Goal: Transaction & Acquisition: Subscribe to service/newsletter

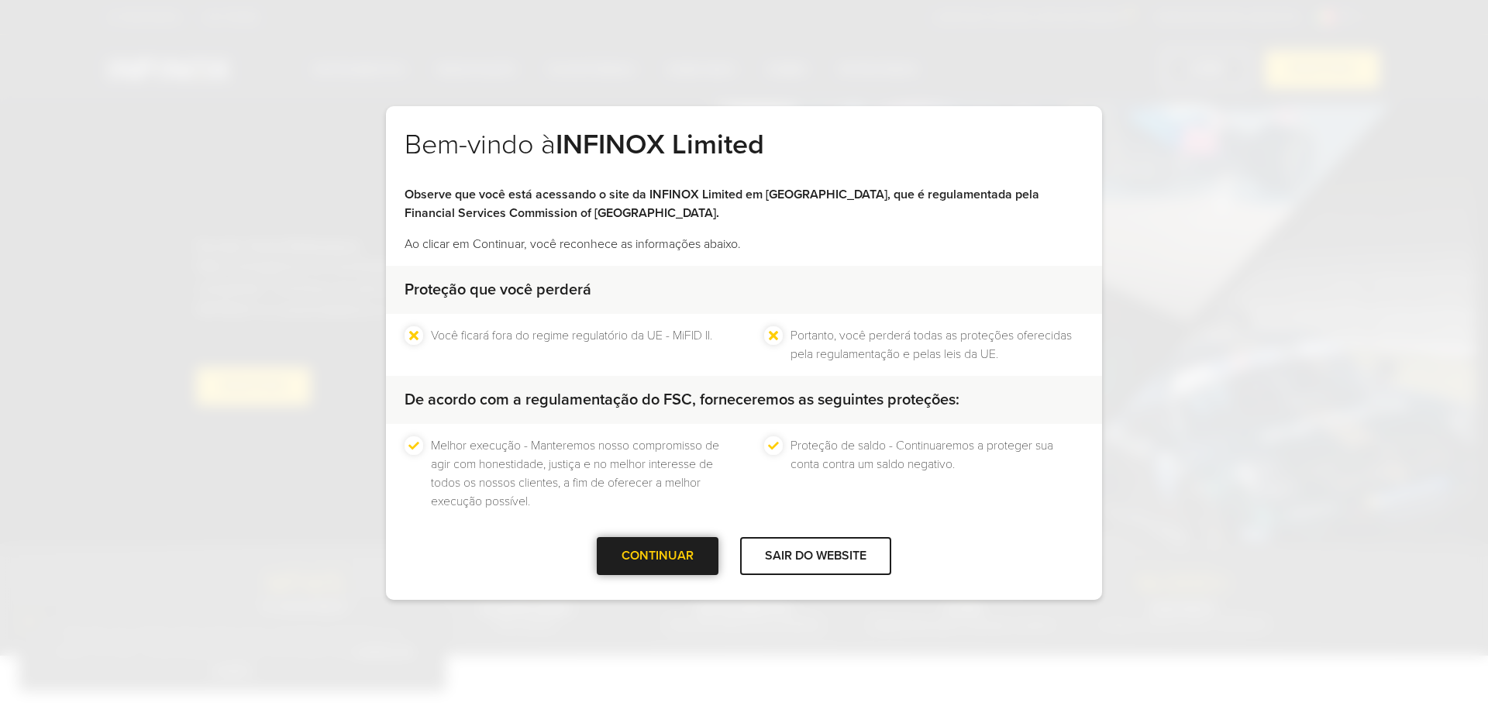
click at [658, 556] on div at bounding box center [658, 556] width 0 height 0
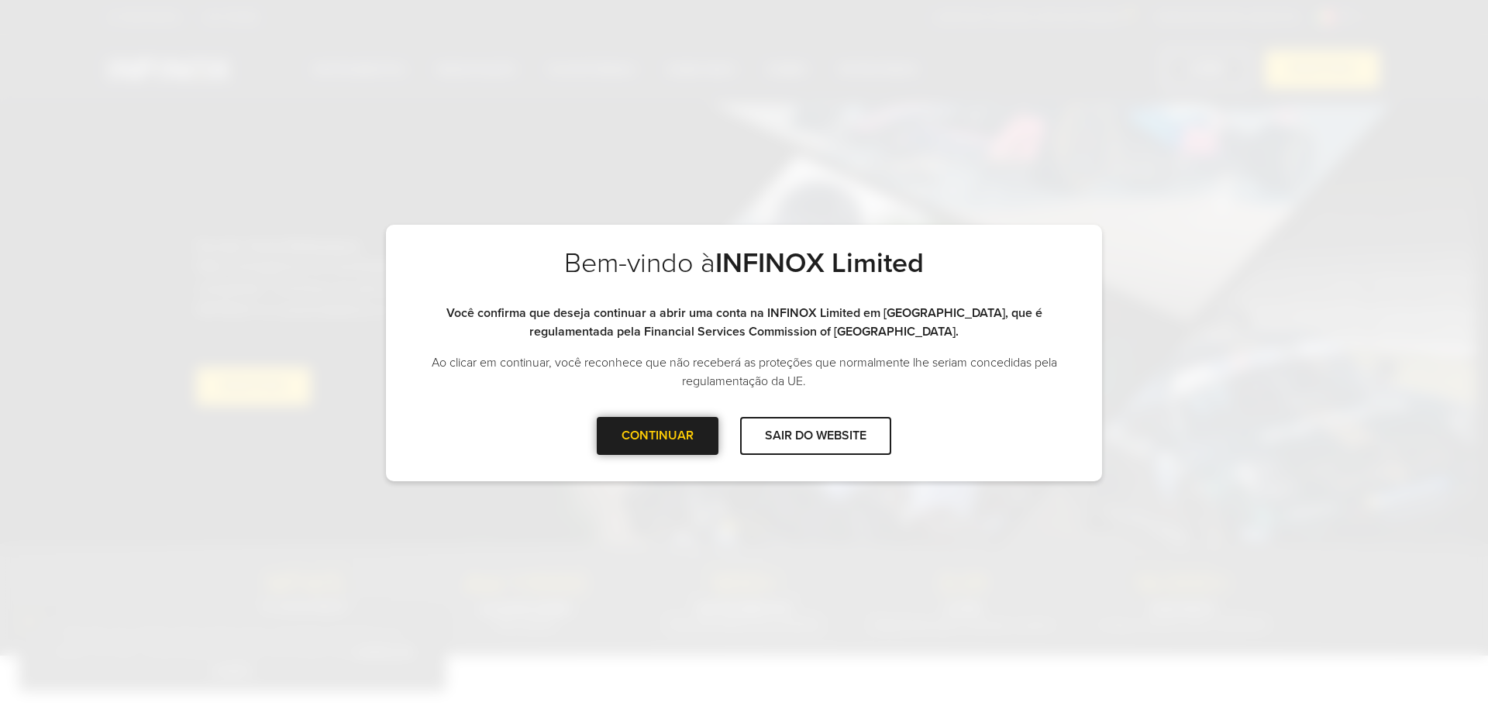
click at [705, 439] on div "CONTINUAR" at bounding box center [658, 436] width 122 height 38
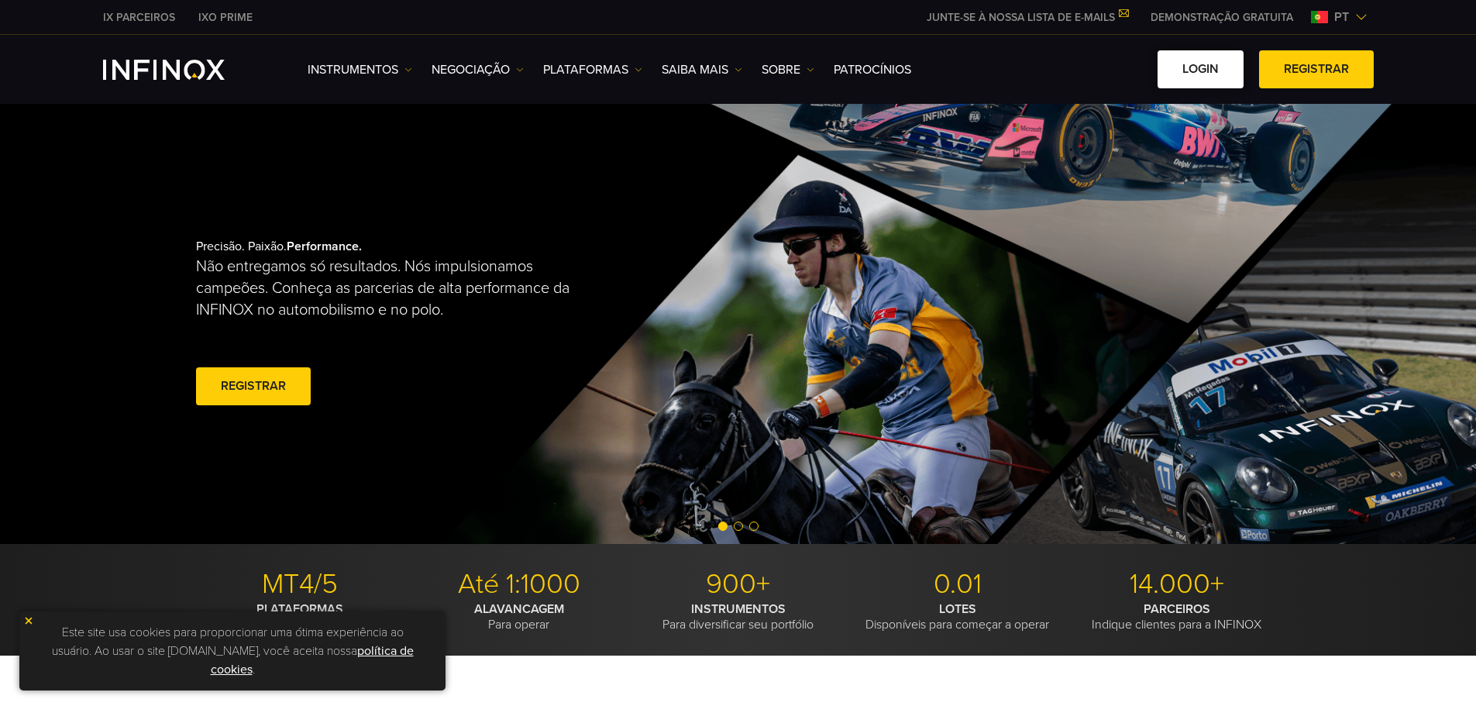
click at [1217, 73] on link "Login" at bounding box center [1201, 69] width 86 height 38
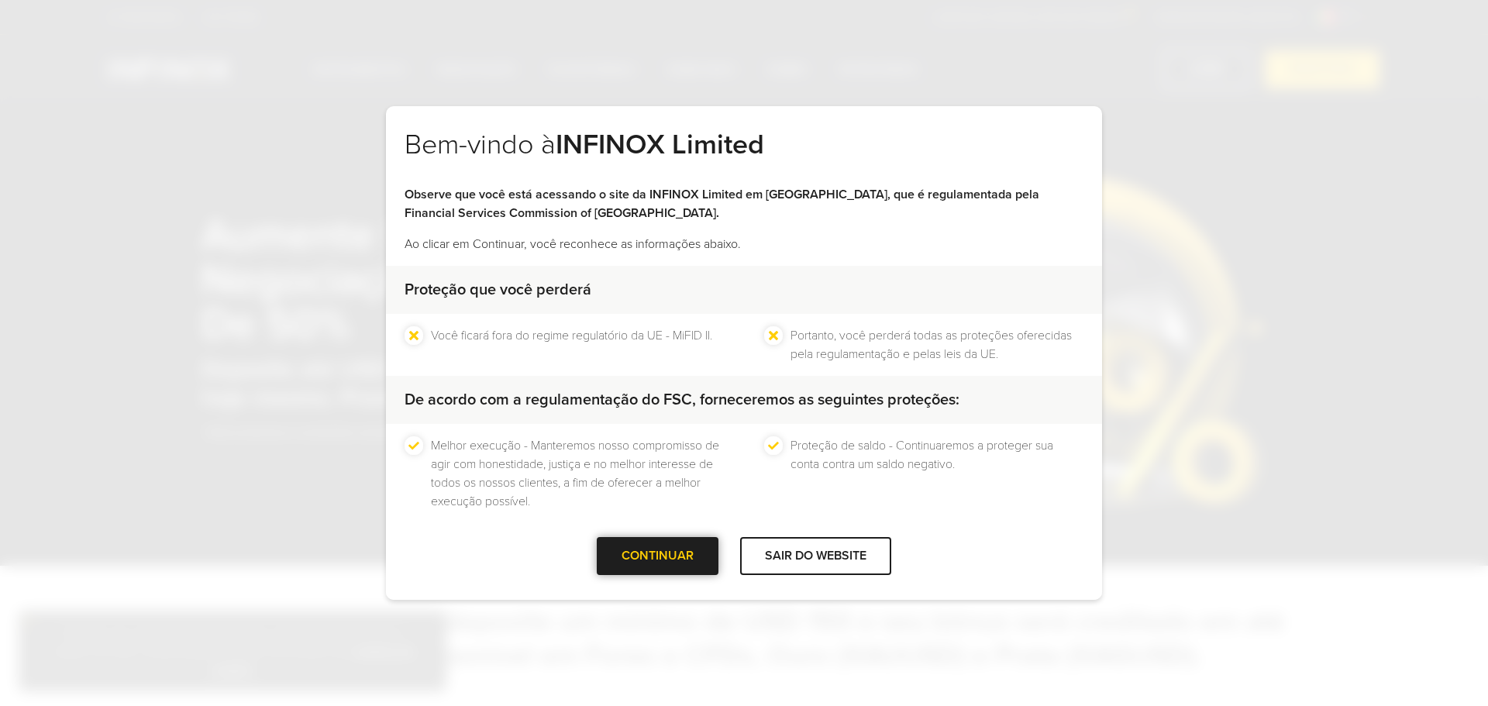
click at [658, 556] on div at bounding box center [658, 556] width 0 height 0
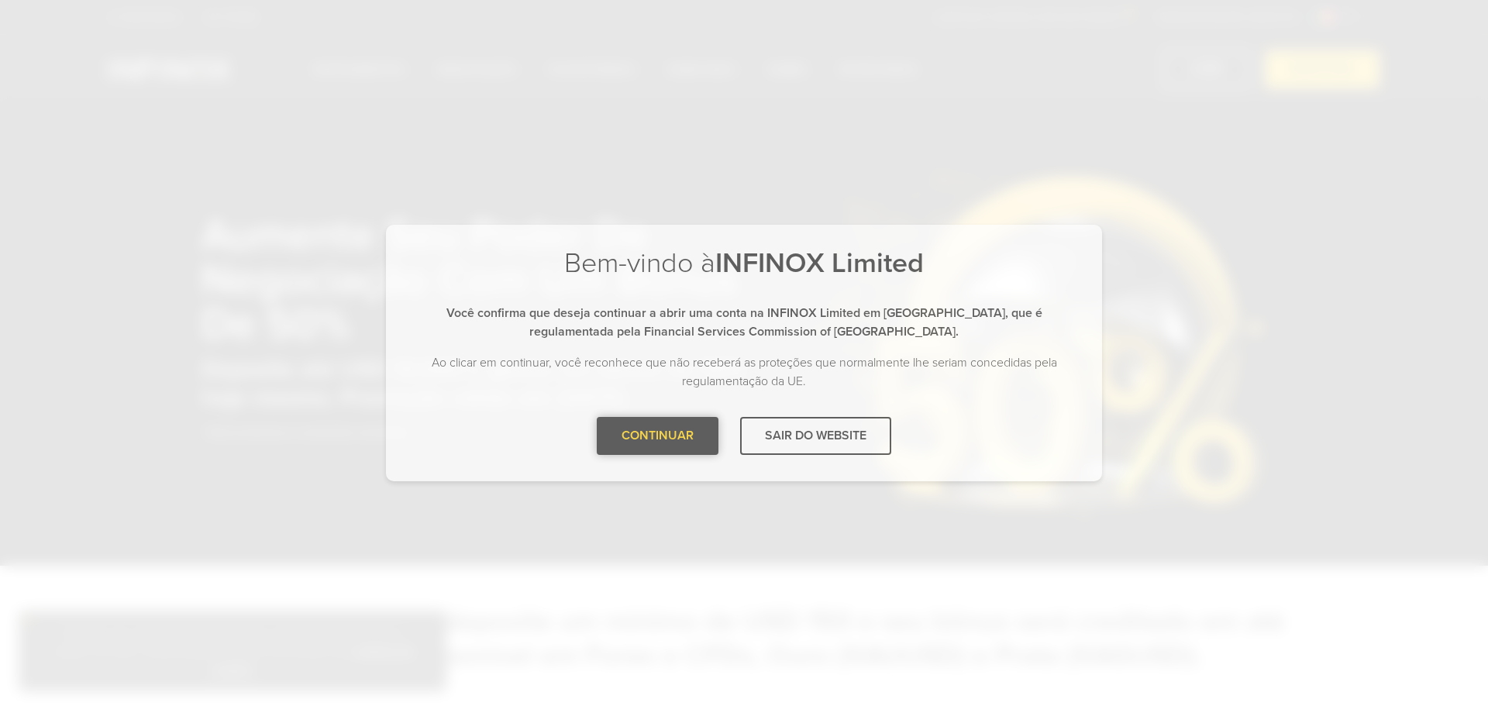
click at [658, 436] on div at bounding box center [658, 436] width 0 height 0
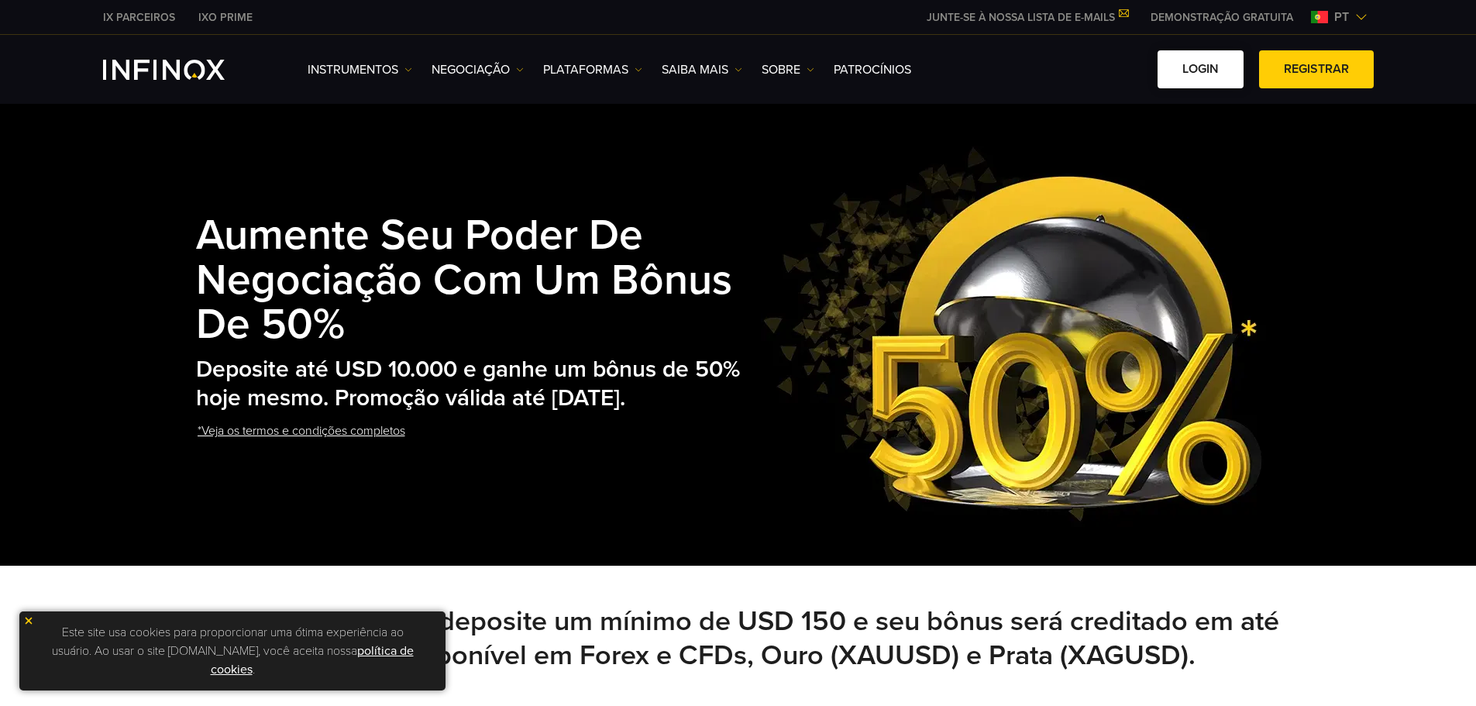
click at [1218, 73] on link "Login" at bounding box center [1201, 69] width 86 height 38
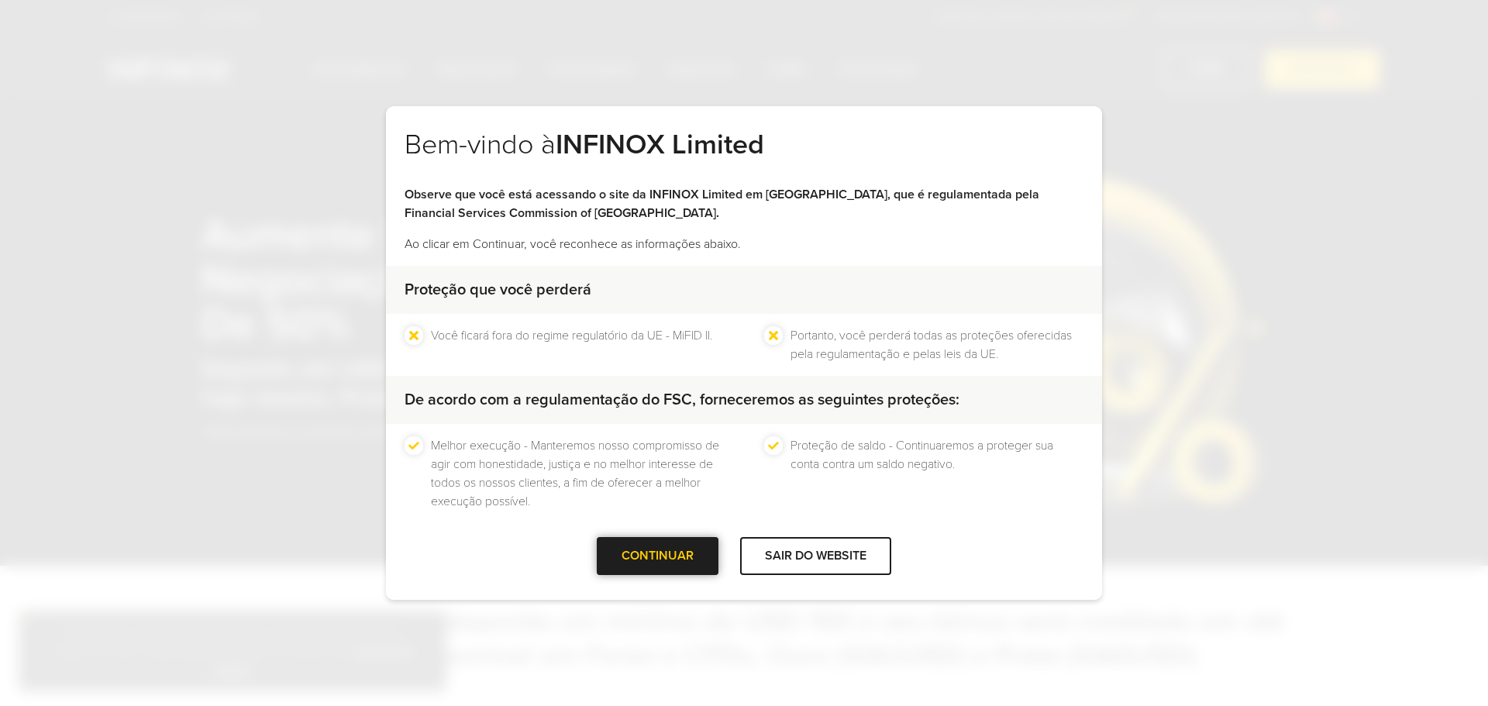
click at [689, 543] on div "CONTINUAR" at bounding box center [658, 556] width 122 height 38
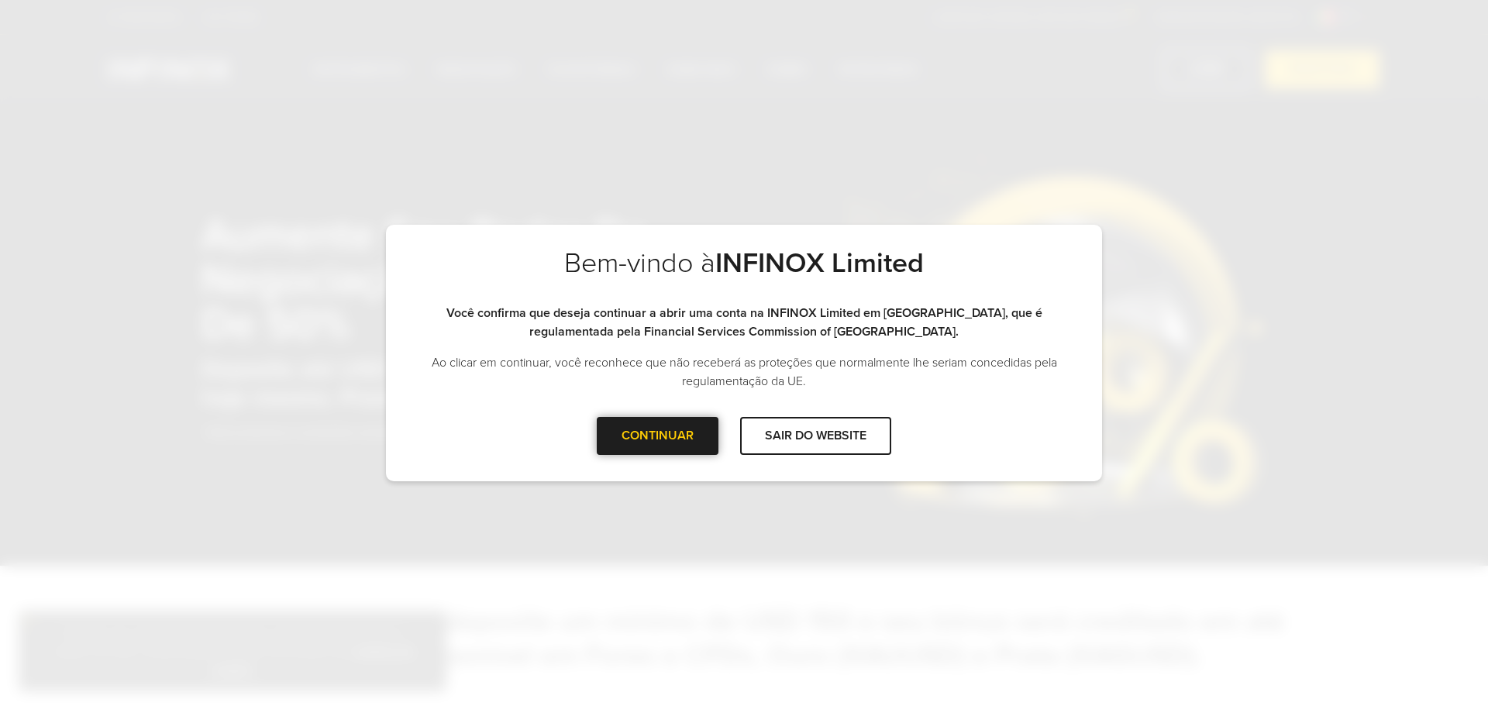
click at [658, 436] on div at bounding box center [658, 436] width 0 height 0
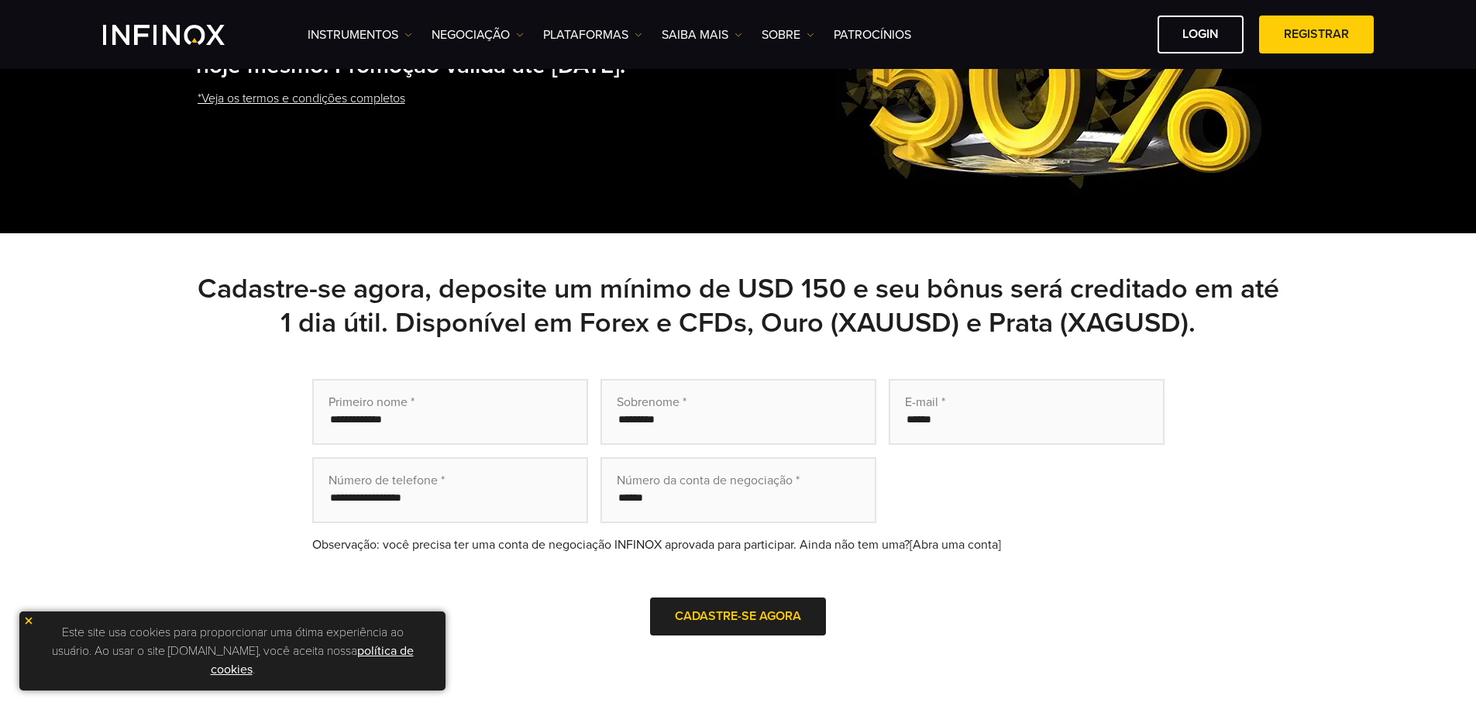
scroll to position [388, 0]
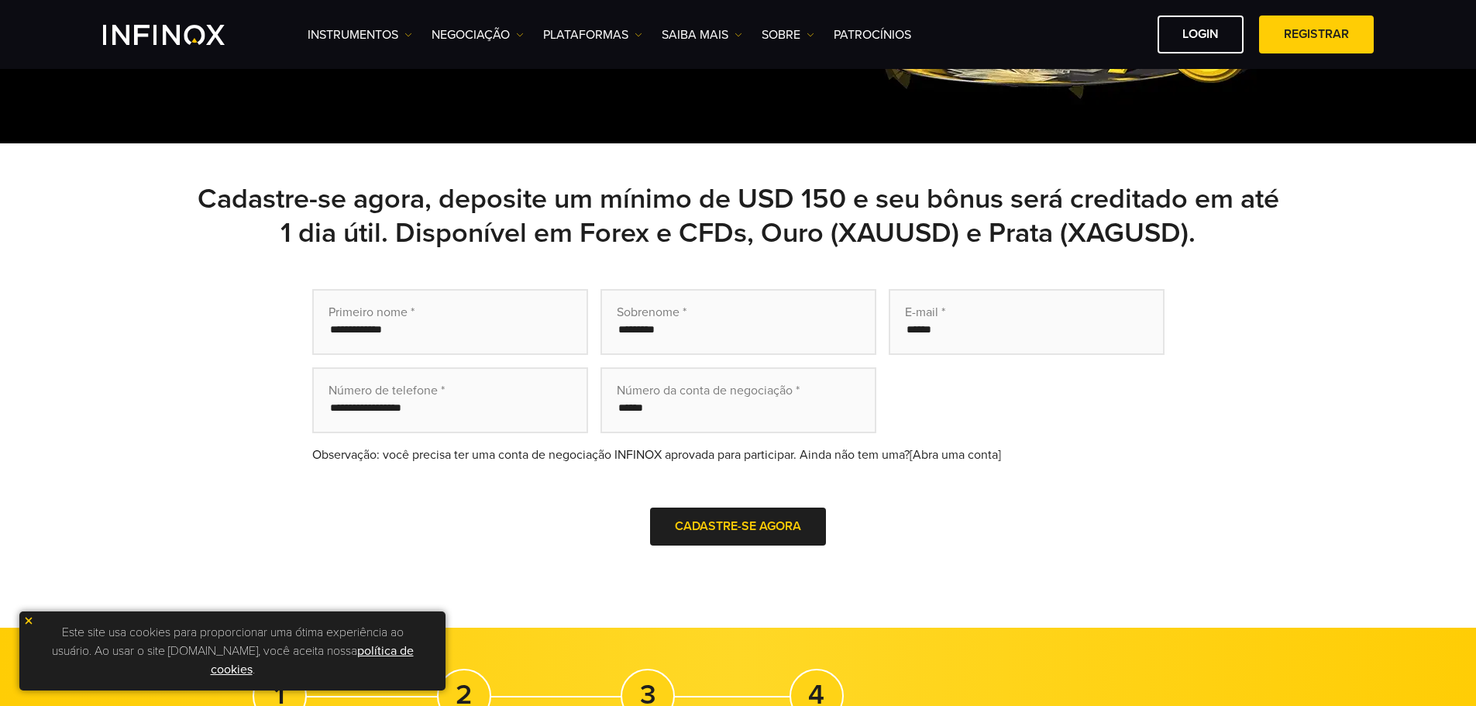
click at [405, 336] on input "text" at bounding box center [450, 322] width 276 height 66
click at [798, 283] on div "Cadastre-se agora, deposite um mínimo de USD 150 e seu bônus será creditado em …" at bounding box center [738, 385] width 1085 height 407
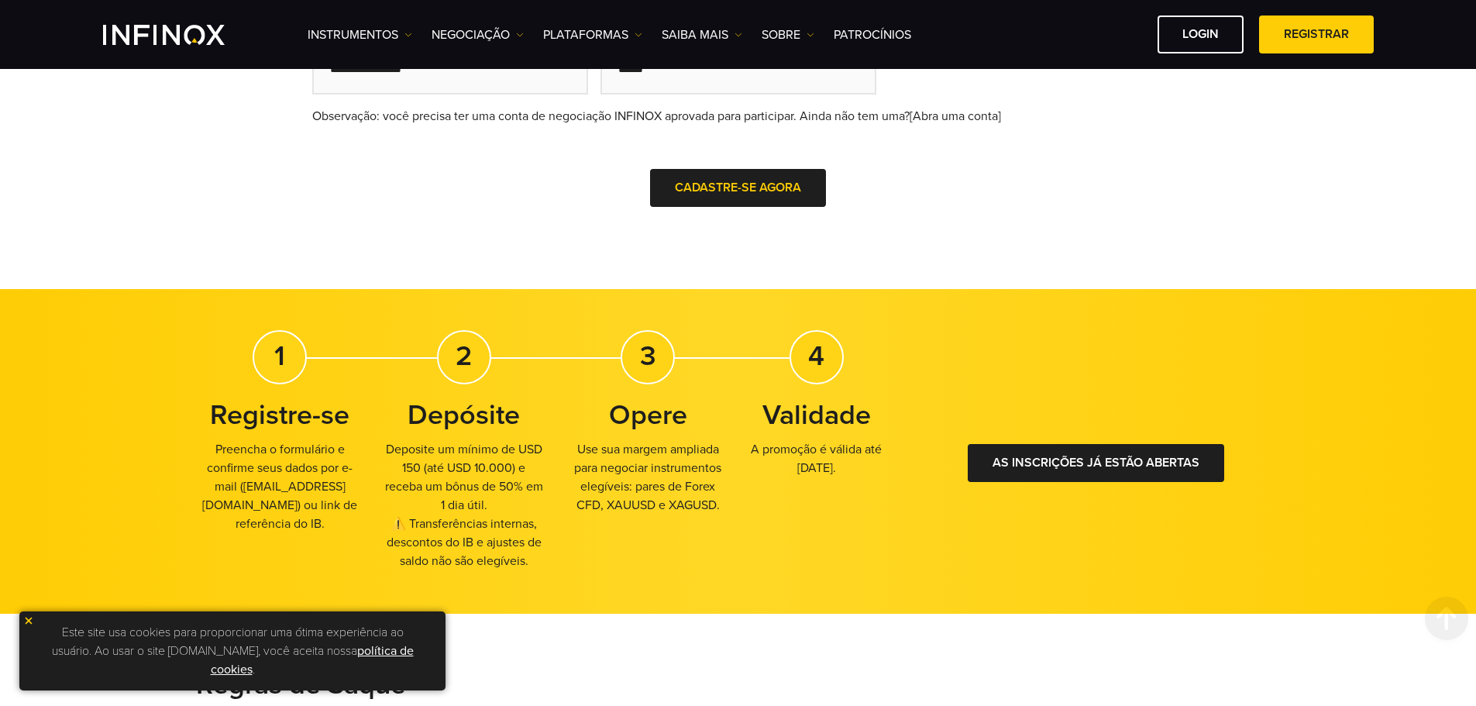
scroll to position [775, 0]
